Goal: Communication & Community: Share content

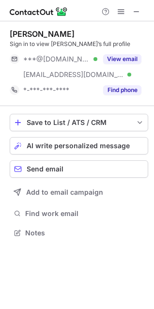
scroll to position [226, 154]
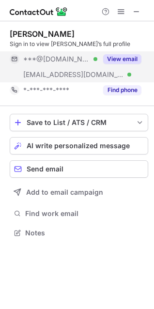
click at [129, 57] on button "View email" at bounding box center [122, 59] width 38 height 10
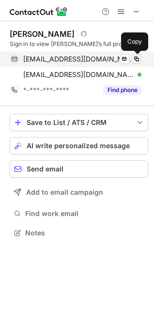
click at [136, 59] on span at bounding box center [137, 59] width 8 height 8
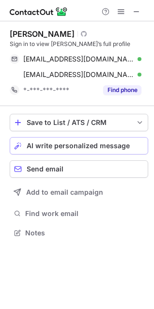
click at [102, 142] on span "AI write personalized message" at bounding box center [78, 146] width 103 height 8
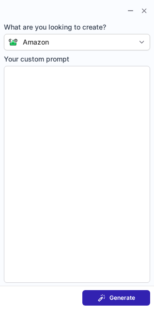
type textarea "**********"
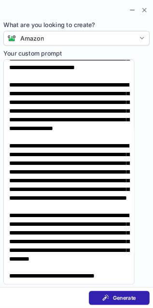
scroll to position [135, 0]
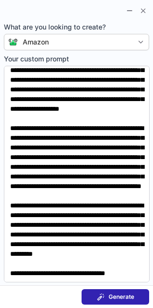
click at [136, 299] on button "Generate" at bounding box center [116, 296] width 68 height 15
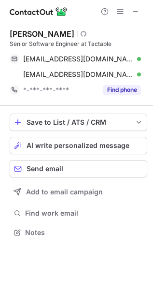
scroll to position [5, 5]
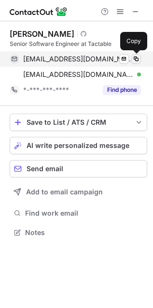
click at [135, 62] on span at bounding box center [137, 59] width 8 height 8
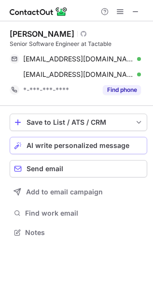
click at [90, 150] on button "AI write personalized message" at bounding box center [79, 145] width 138 height 17
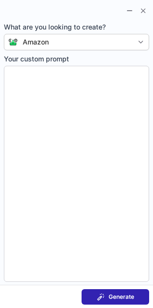
type textarea "**********"
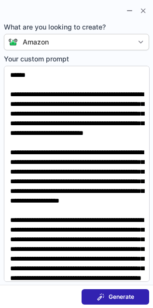
click at [121, 300] on span "Generate" at bounding box center [122, 297] width 26 height 8
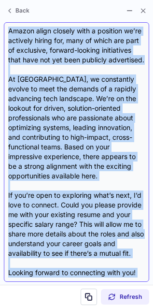
scroll to position [233, 0]
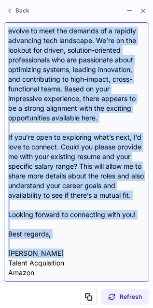
drag, startPoint x: 8, startPoint y: 30, endPoint x: 78, endPoint y: 254, distance: 234.3
click at [78, 254] on div "Dear {Recipient's Name}, I hope this message finds you well. My name is Adam Ca…" at bounding box center [76, 152] width 137 height 251
copy div "Dear {Recipient's Name}, I hope this message finds you well. My name is Adam Ca…"
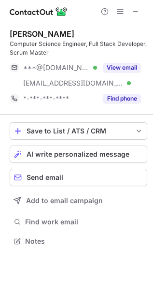
scroll to position [235, 153]
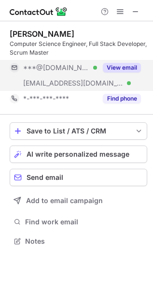
click at [122, 68] on button "View email" at bounding box center [122, 68] width 38 height 10
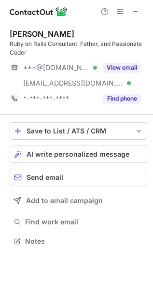
scroll to position [235, 153]
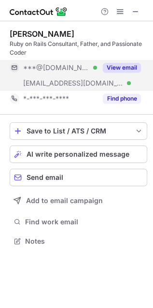
click at [131, 67] on button "View email" at bounding box center [122, 68] width 38 height 10
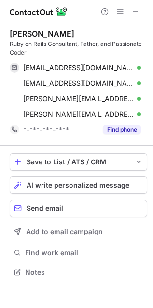
scroll to position [266, 153]
click at [114, 184] on span "AI write personalized message" at bounding box center [78, 185] width 103 height 8
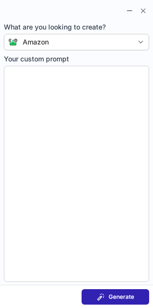
type textarea "**********"
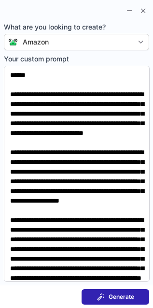
click at [126, 301] on button "Generate" at bounding box center [116, 296] width 68 height 15
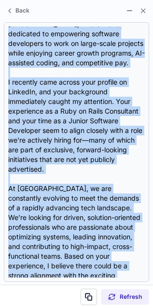
scroll to position [204, 0]
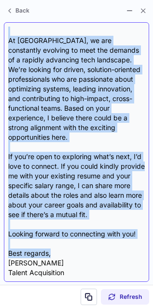
drag, startPoint x: 9, startPoint y: 30, endPoint x: 85, endPoint y: 240, distance: 223.8
click at [85, 240] on div "Dear {Recipient's Name}, I hope this message finds you well. My name is Adam Ca…" at bounding box center [76, 152] width 137 height 251
copy div "Dear {Recipient's Name}, I hope this message finds you well. My name is Adam Ca…"
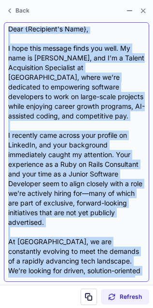
scroll to position [0, 0]
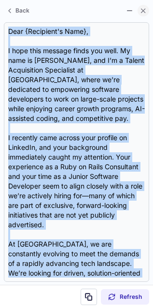
click at [147, 13] on span at bounding box center [144, 11] width 8 height 8
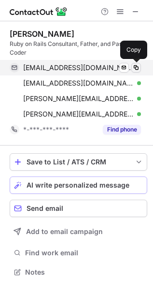
click at [138, 67] on span at bounding box center [137, 68] width 8 height 8
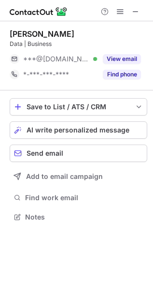
scroll to position [210, 153]
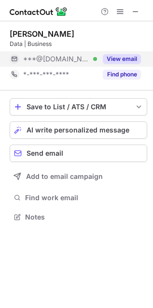
click at [119, 63] on button "View email" at bounding box center [122, 59] width 38 height 10
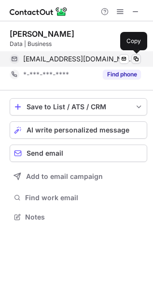
click at [140, 60] on button at bounding box center [137, 59] width 10 height 10
click at [135, 58] on span at bounding box center [137, 59] width 8 height 8
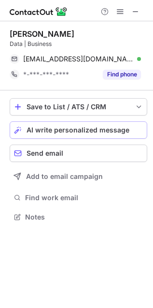
click at [115, 131] on span "AI write personalized message" at bounding box center [78, 130] width 103 height 8
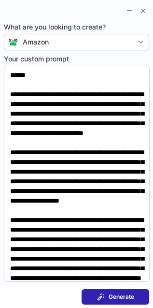
click at [126, 295] on span "Generate" at bounding box center [122, 297] width 26 height 8
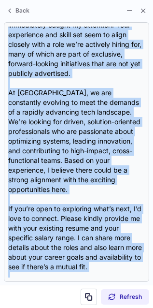
scroll to position [184, 0]
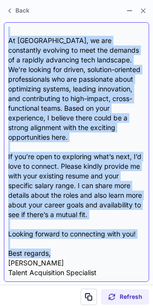
drag, startPoint x: 10, startPoint y: 28, endPoint x: 63, endPoint y: 248, distance: 226.5
click at [63, 248] on div "Dear {Recipient's Name}, I hope this message finds you well. My name is Adam Ca…" at bounding box center [76, 152] width 137 height 251
copy div "Dear {Recipient's Name}, I hope this message finds you well. My name is Adam Ca…"
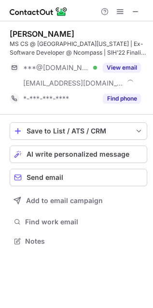
scroll to position [235, 153]
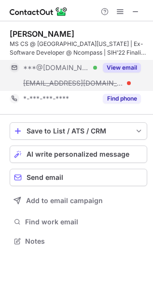
click at [124, 66] on button "View email" at bounding box center [122, 68] width 38 height 10
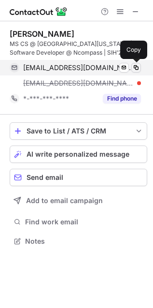
click at [138, 69] on span at bounding box center [137, 68] width 8 height 8
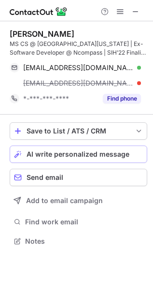
click at [97, 150] on span "AI write personalized message" at bounding box center [78, 154] width 103 height 8
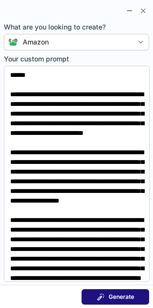
scroll to position [4, 5]
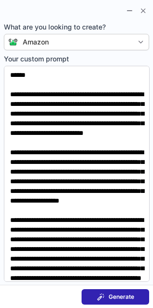
click at [135, 290] on button "Generate" at bounding box center [116, 296] width 68 height 15
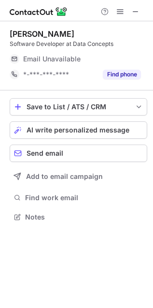
scroll to position [210, 153]
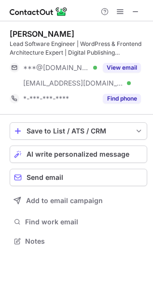
scroll to position [235, 153]
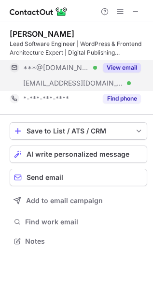
click at [120, 66] on button "View email" at bounding box center [122, 68] width 38 height 10
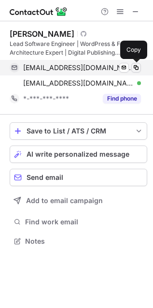
click at [138, 69] on span at bounding box center [137, 68] width 8 height 8
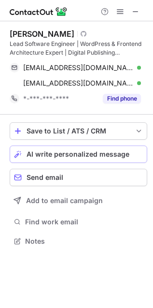
click at [104, 152] on span "AI write personalized message" at bounding box center [78, 154] width 103 height 8
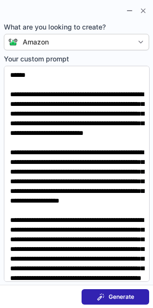
click at [143, 298] on button "Generate" at bounding box center [116, 296] width 68 height 15
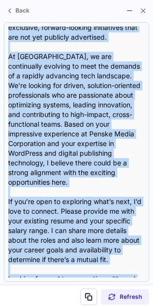
scroll to position [242, 0]
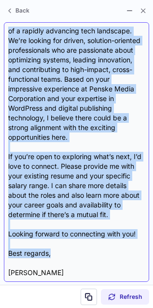
drag, startPoint x: 9, startPoint y: 32, endPoint x: 93, endPoint y: 235, distance: 219.5
click at [93, 235] on div "Dear {Recipient's Name}, I hope this message finds you well. My name is Adam Ca…" at bounding box center [76, 152] width 137 height 251
copy div "Dear {Recipient's Name}, I hope this message finds you well. My name is Adam Ca…"
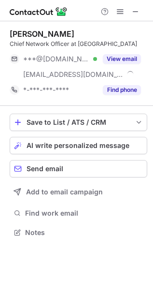
scroll to position [225, 153]
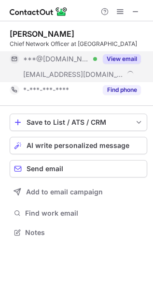
click at [130, 61] on button "View email" at bounding box center [122, 59] width 38 height 10
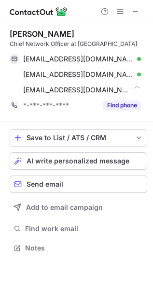
scroll to position [242, 153]
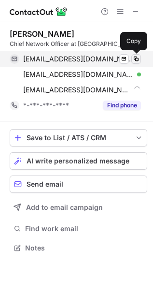
click at [137, 59] on span at bounding box center [137, 59] width 8 height 8
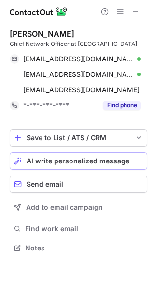
click at [135, 158] on div "AI write personalized message" at bounding box center [85, 161] width 117 height 8
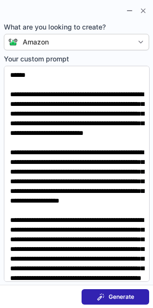
click at [113, 298] on span "Generate" at bounding box center [122, 297] width 26 height 8
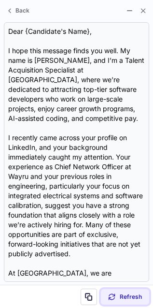
click at [130, 296] on span "Refresh" at bounding box center [131, 297] width 22 height 8
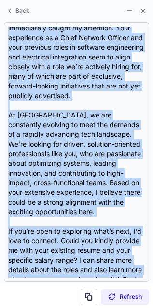
scroll to position [204, 0]
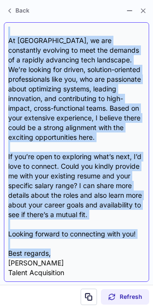
drag, startPoint x: 7, startPoint y: 28, endPoint x: 85, endPoint y: 241, distance: 227.0
click at [85, 241] on div "Dear {Recipient's Name}, I hope this message finds you well. My name is Adam Ca…" at bounding box center [77, 152] width 146 height 260
copy div "Dear {Recipient's Name}, I hope this message finds you well. My name is Adam Ca…"
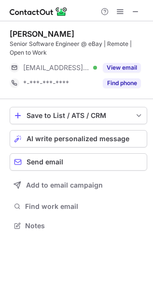
scroll to position [219, 153]
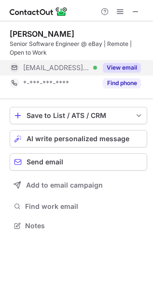
click at [127, 65] on button "View email" at bounding box center [122, 68] width 38 height 10
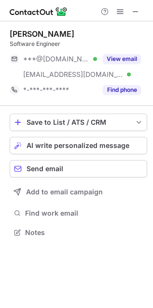
scroll to position [225, 153]
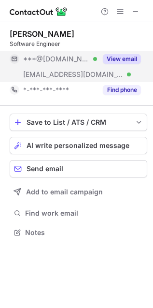
click at [121, 59] on button "View email" at bounding box center [122, 59] width 38 height 10
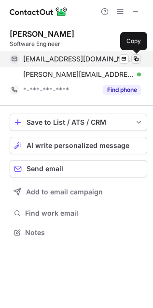
click at [137, 57] on span at bounding box center [137, 59] width 8 height 8
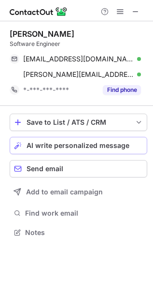
click at [122, 149] on span "AI write personalized message" at bounding box center [78, 146] width 103 height 8
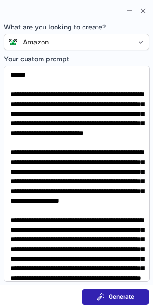
click at [104, 295] on span at bounding box center [101, 297] width 8 height 8
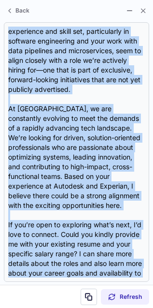
scroll to position [204, 0]
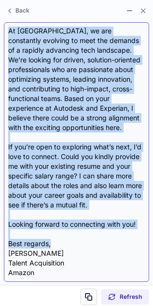
drag, startPoint x: 9, startPoint y: 30, endPoint x: 90, endPoint y: 242, distance: 227.6
click at [90, 242] on div "Dear {Recipient's Name}, I hope this message finds you well. My name is [PERSON…" at bounding box center [76, 152] width 137 height 251
copy div "Lore {Ipsumdolo's Amet}, C adip elit seddoei tempo inc utla. Et dolo ma Aliq En…"
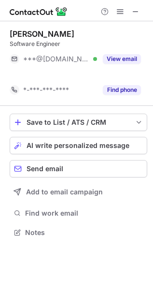
scroll to position [210, 153]
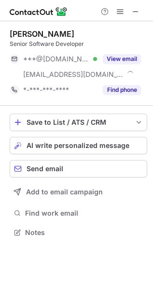
scroll to position [225, 153]
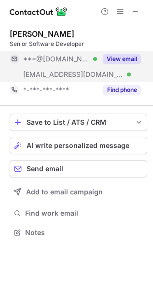
click at [129, 59] on button "View email" at bounding box center [122, 59] width 38 height 10
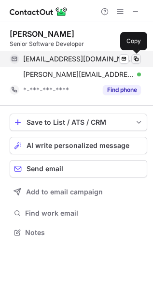
click at [141, 59] on button at bounding box center [137, 59] width 10 height 10
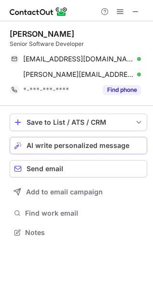
click at [103, 142] on span "AI write personalized message" at bounding box center [78, 146] width 103 height 8
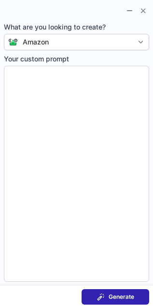
type textarea "**********"
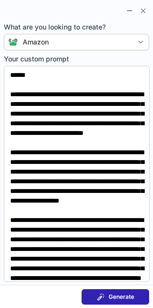
click at [139, 289] on button "Generate" at bounding box center [116, 296] width 68 height 15
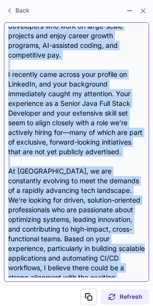
scroll to position [213, 0]
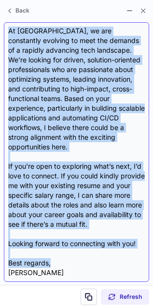
drag, startPoint x: 10, startPoint y: 30, endPoint x: 70, endPoint y: 250, distance: 228.8
click at [70, 250] on div "Dear {Recipient's Name}, I hope this message finds you well. My name is Adam Ca…" at bounding box center [76, 152] width 137 height 251
copy div "Dear {Recipient's Name}, I hope this message finds you well. My name is Adam Ca…"
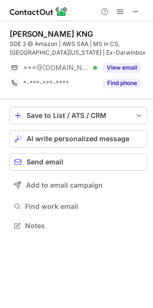
scroll to position [219, 153]
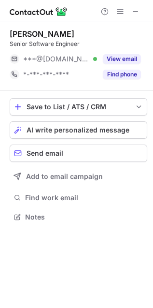
scroll to position [210, 153]
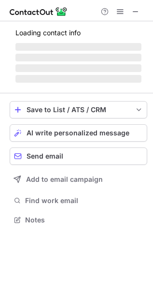
scroll to position [235, 153]
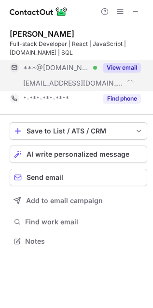
click at [120, 66] on button "View email" at bounding box center [122, 68] width 38 height 10
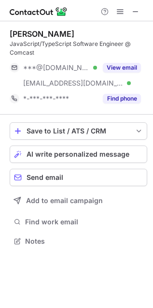
scroll to position [235, 153]
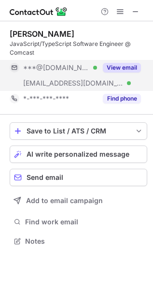
click at [115, 64] on button "View email" at bounding box center [122, 68] width 38 height 10
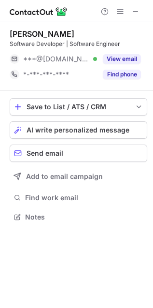
scroll to position [210, 153]
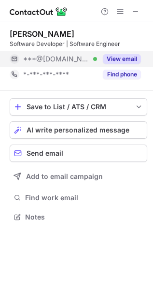
click at [126, 60] on button "View email" at bounding box center [122, 59] width 38 height 10
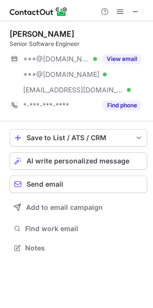
scroll to position [242, 153]
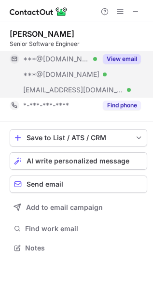
click at [118, 61] on button "View email" at bounding box center [122, 59] width 38 height 10
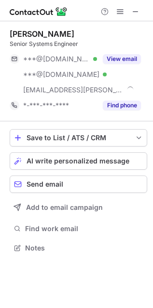
scroll to position [242, 153]
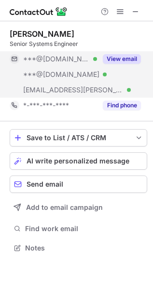
click at [117, 60] on button "View email" at bounding box center [122, 59] width 38 height 10
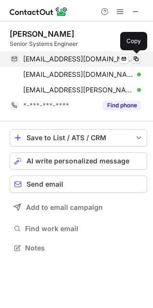
click at [137, 59] on span at bounding box center [137, 59] width 8 height 8
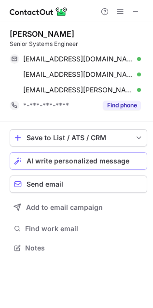
click at [98, 159] on span "AI write personalized message" at bounding box center [78, 161] width 103 height 8
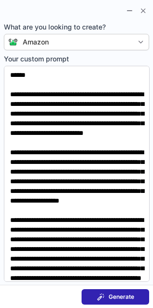
click at [110, 296] on span "Generate" at bounding box center [122, 297] width 26 height 8
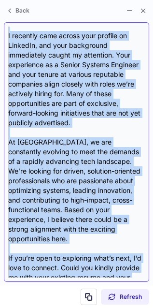
scroll to position [194, 0]
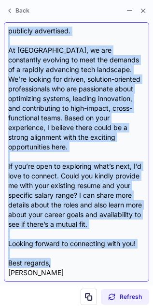
drag, startPoint x: 10, startPoint y: 30, endPoint x: 75, endPoint y: 246, distance: 225.0
click at [75, 246] on div "Dear {Recipient's Name}, I hope this message finds you well. My name is Adam Ca…" at bounding box center [76, 152] width 137 height 251
copy div "Dear {Recipient's Name}, I hope this message finds you well. My name is Adam Ca…"
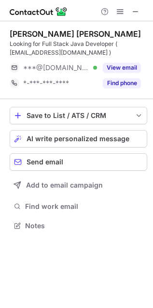
scroll to position [219, 153]
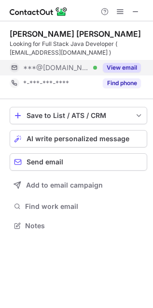
click at [130, 68] on button "View email" at bounding box center [122, 68] width 38 height 10
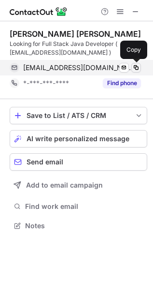
click at [138, 68] on span at bounding box center [137, 68] width 8 height 8
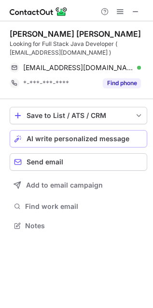
click at [118, 132] on button "AI write personalized message" at bounding box center [79, 138] width 138 height 17
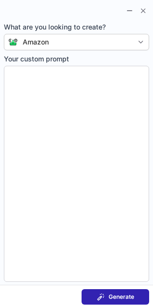
type textarea "**********"
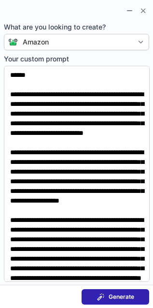
click at [123, 288] on section "Generate" at bounding box center [76, 296] width 153 height 23
click at [123, 291] on button "Generate" at bounding box center [116, 296] width 68 height 15
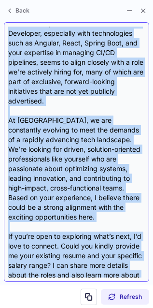
scroll to position [233, 0]
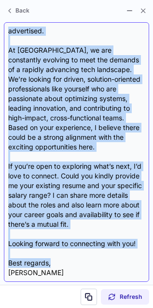
drag, startPoint x: 8, startPoint y: 30, endPoint x: 64, endPoint y: 249, distance: 226.7
click at [64, 249] on div "Dear Varun Kumar, I hope this message finds you well. My name is Adam Carleton,…" at bounding box center [76, 152] width 137 height 251
copy div "Dear Varun Kumar, I hope this message finds you well. My name is Adam Carleton,…"
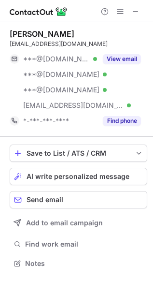
scroll to position [257, 153]
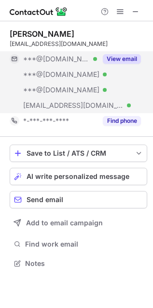
click at [114, 56] on button "View email" at bounding box center [122, 59] width 38 height 10
click at [119, 56] on button "View email" at bounding box center [122, 59] width 38 height 10
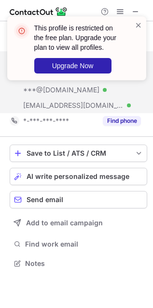
click at [143, 20] on div "This profile is restricted on the free plan. Upgrade your plan to view all prof…" at bounding box center [76, 48] width 139 height 64
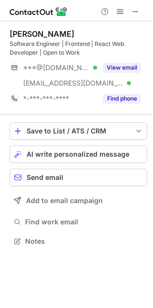
scroll to position [235, 153]
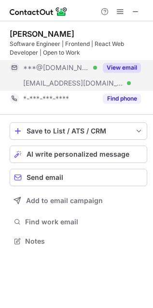
click at [131, 70] on button "View email" at bounding box center [122, 68] width 38 height 10
